Goal: Contribute content: Add original content to the website for others to see

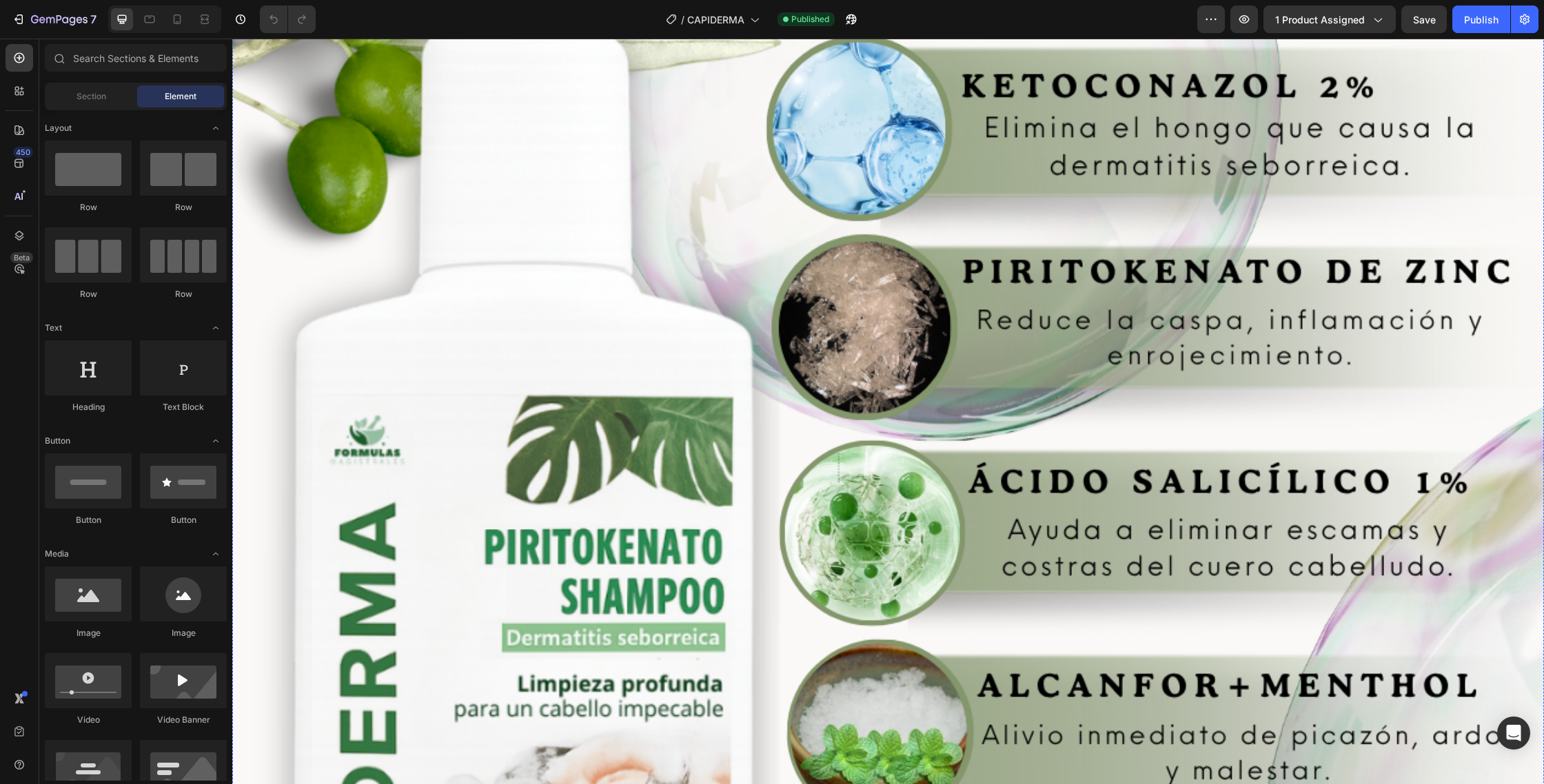
scroll to position [4985, 0]
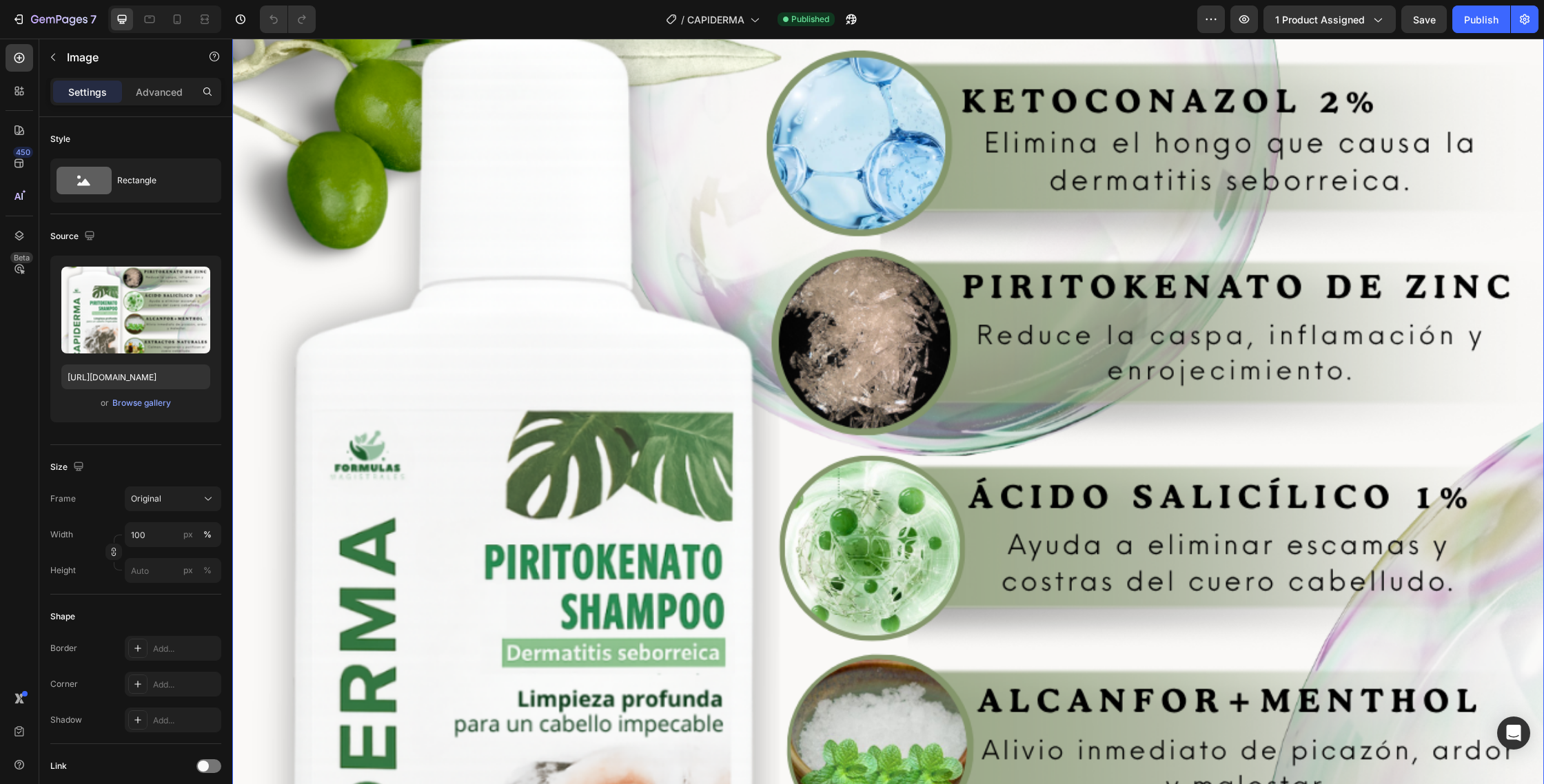
click at [1101, 313] on img at bounding box center [888, 624] width 1311 height 2063
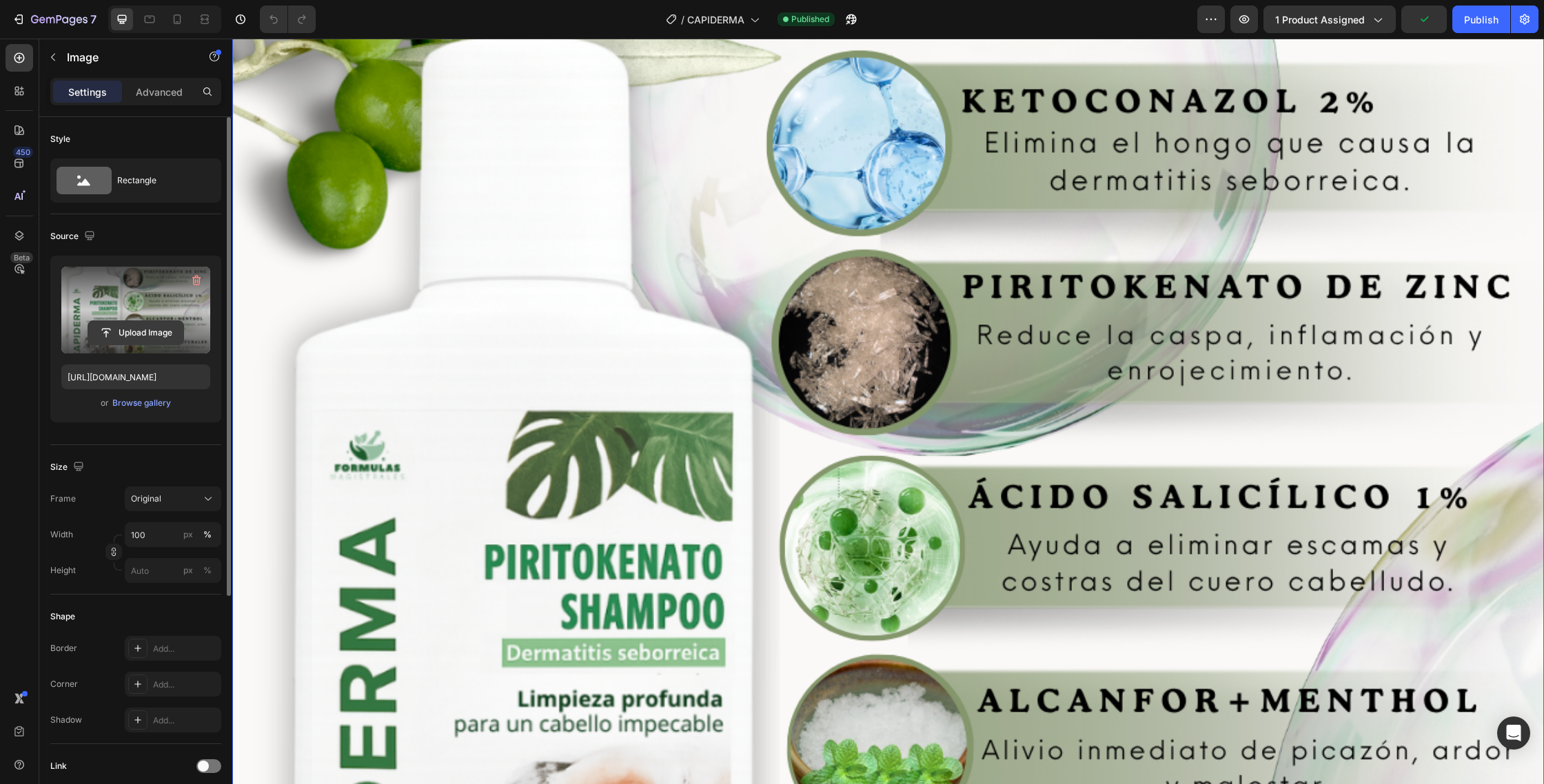
click at [149, 338] on input "file" at bounding box center [135, 332] width 95 height 24
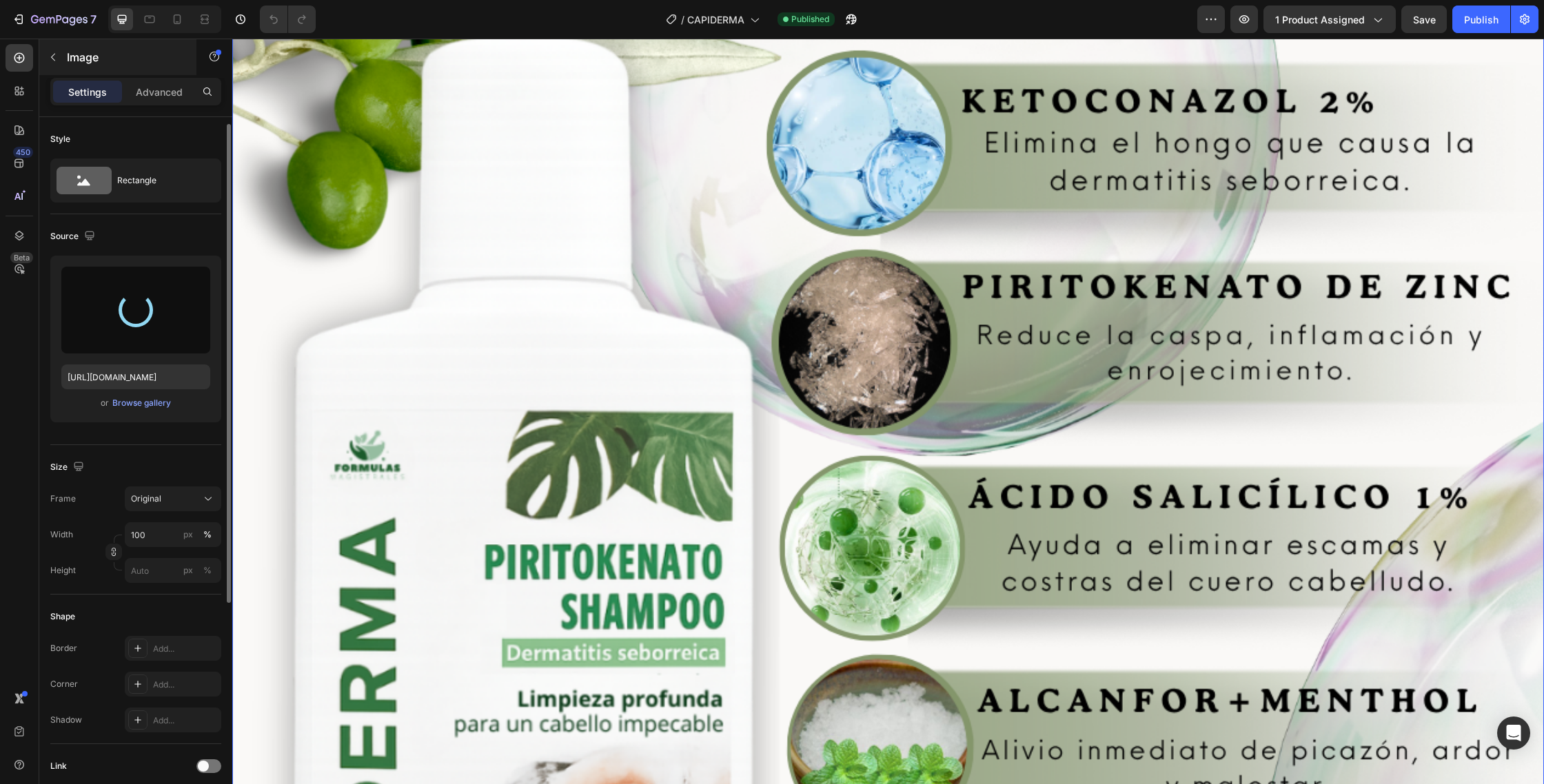
scroll to position [5, 0]
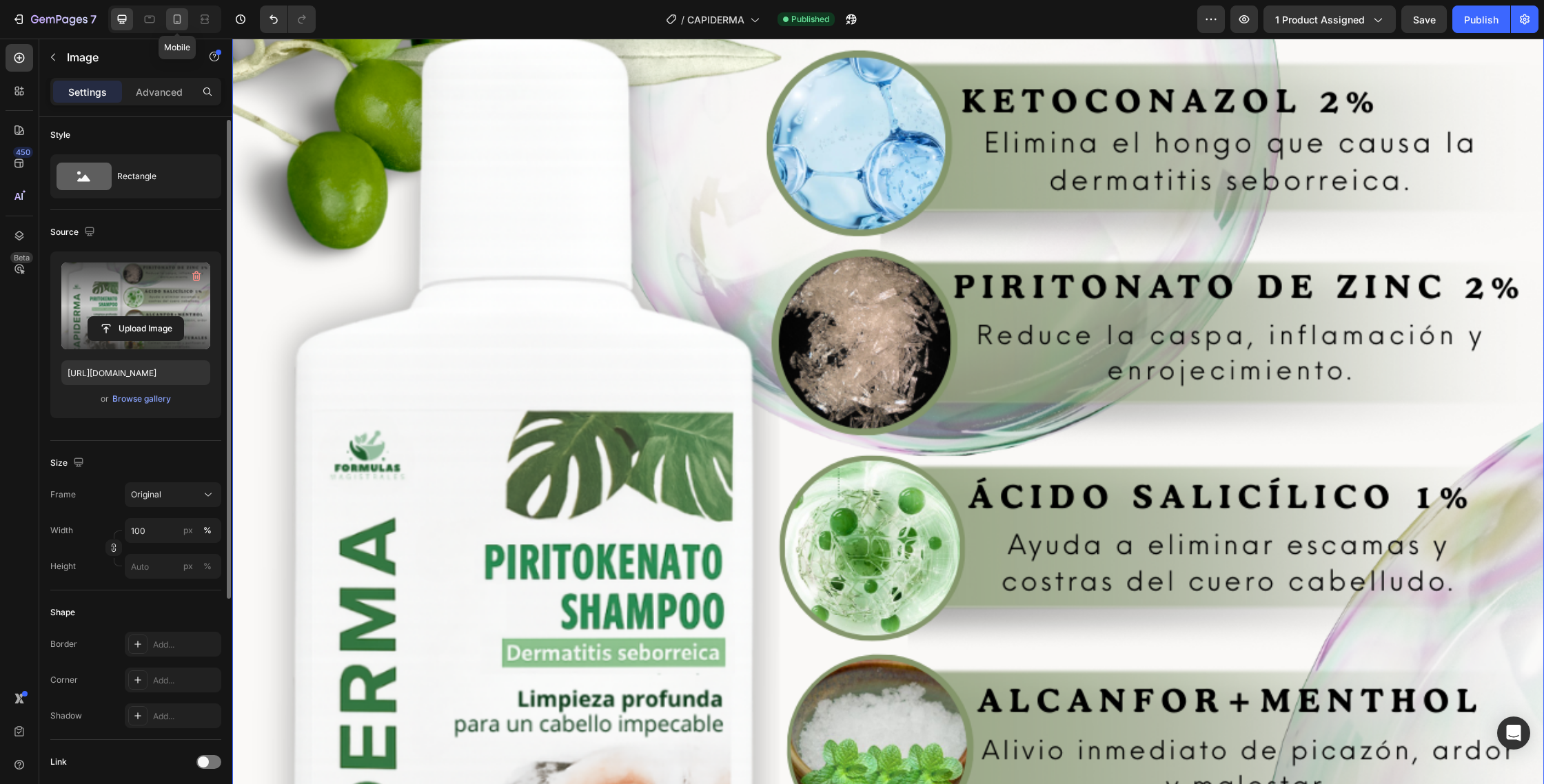
click at [180, 15] on icon at bounding box center [177, 19] width 7 height 10
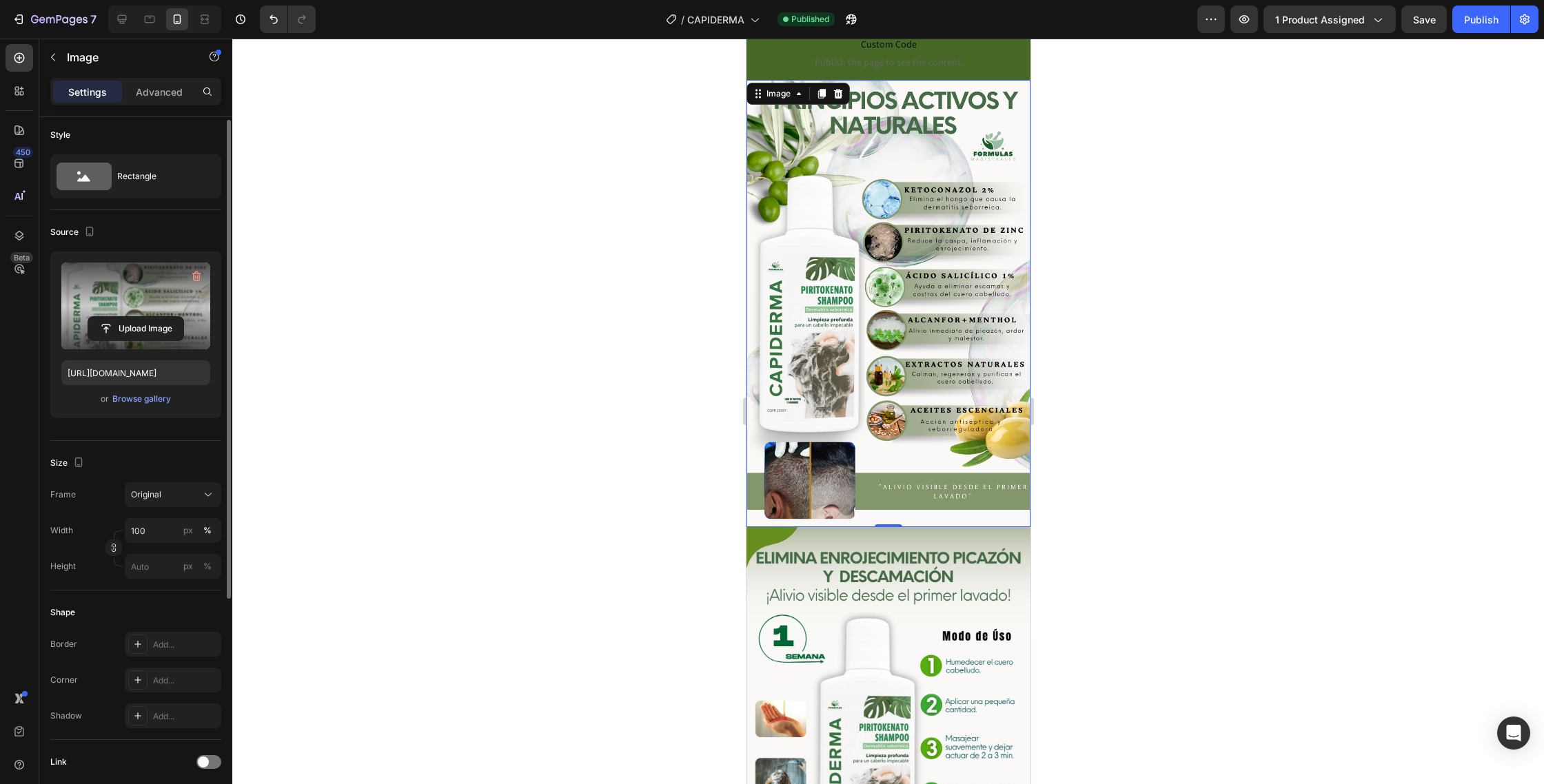
scroll to position [1026, 0]
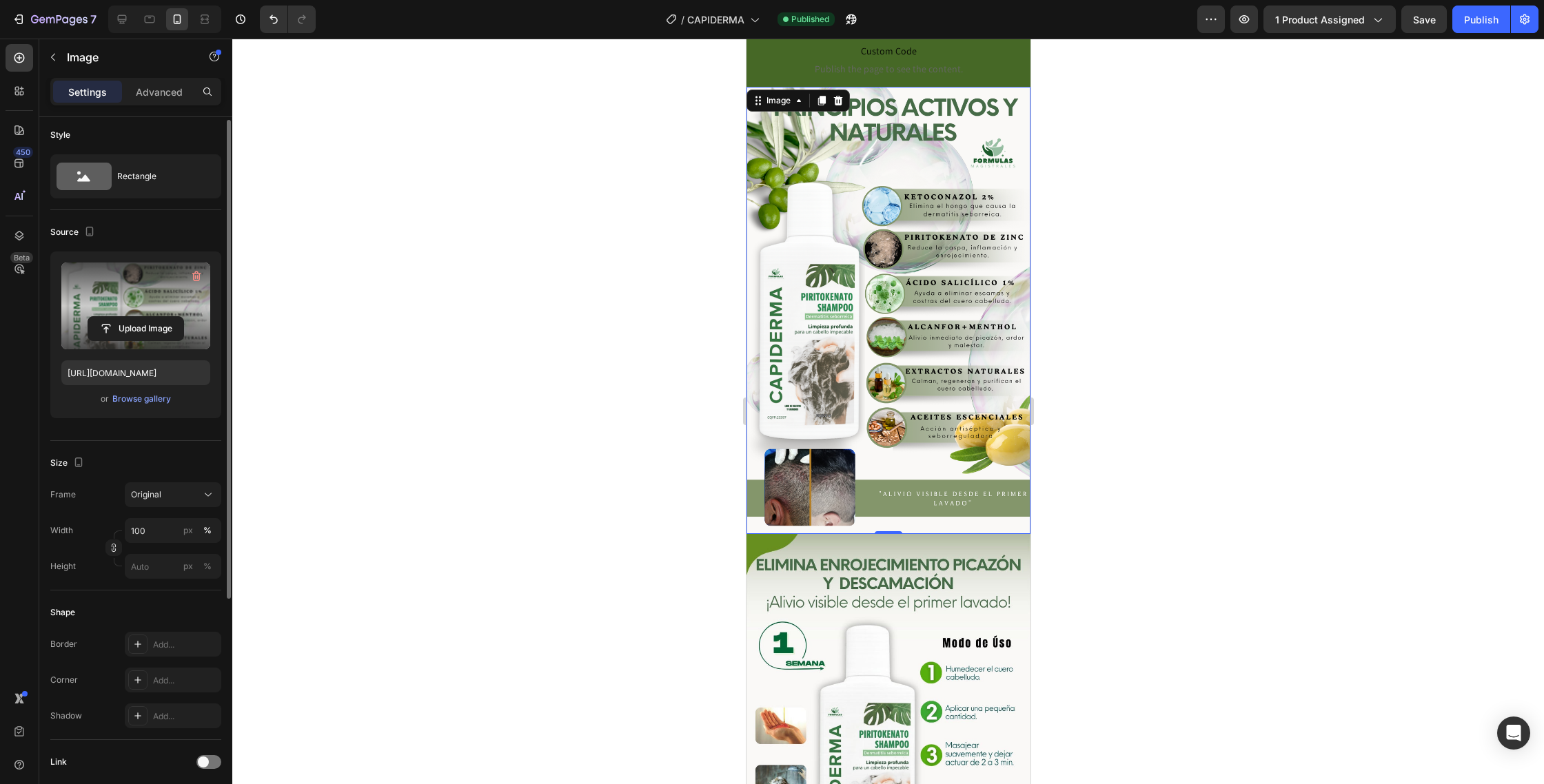
click at [895, 253] on img at bounding box center [888, 311] width 284 height 447
click at [125, 321] on input "file" at bounding box center [135, 329] width 95 height 24
type input "[URL][DOMAIN_NAME]"
click at [1431, 22] on button "button" at bounding box center [1424, 19] width 45 height 27
click at [1486, 22] on div "Publish" at bounding box center [1481, 20] width 35 height 15
